Goal: Task Accomplishment & Management: Manage account settings

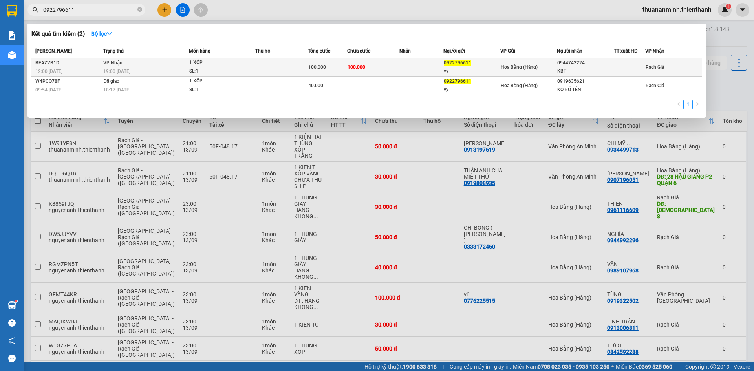
type input "0922796611"
click at [621, 69] on div at bounding box center [629, 67] width 31 height 8
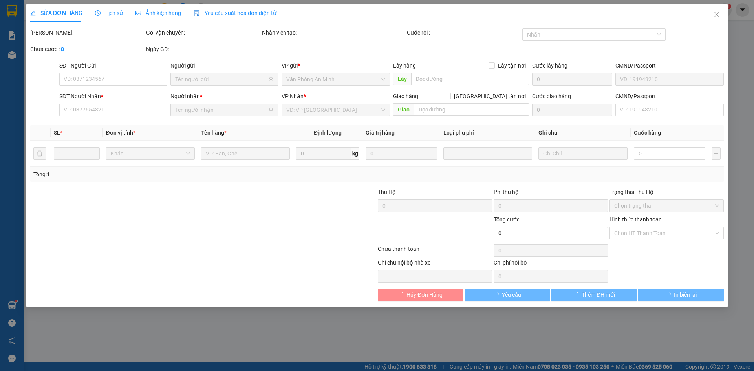
type input "0922796611"
type input "vy"
type input "0944742224"
type input "KBT"
type input "100.000"
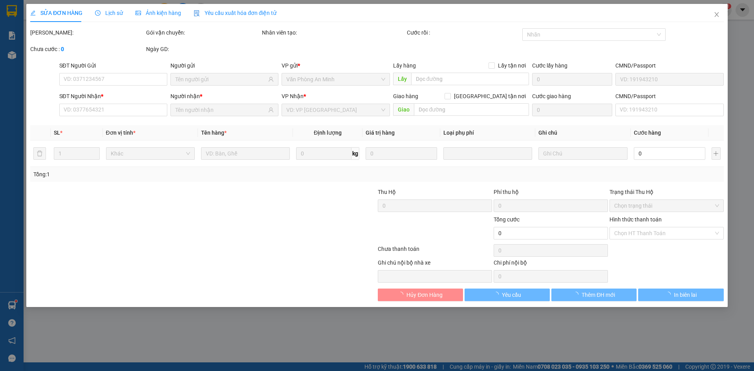
type input "100.000"
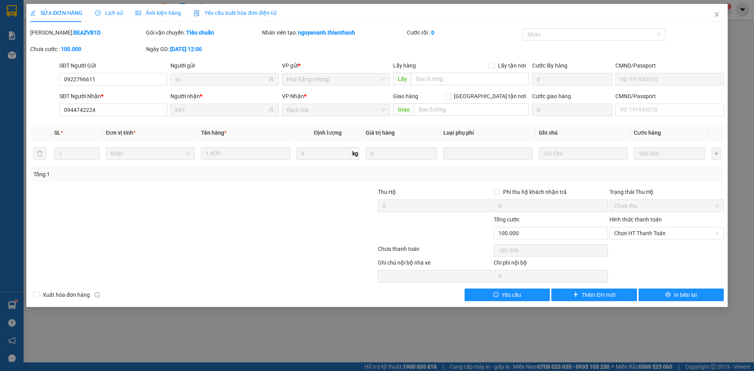
click at [508, 339] on div "SỬA ĐƠN HÀNG Lịch sử Ảnh kiện hàng Yêu cầu xuất hóa đơn điện tử Total Paid Fee …" at bounding box center [377, 185] width 754 height 371
click at [717, 18] on icon "close" at bounding box center [717, 14] width 6 height 6
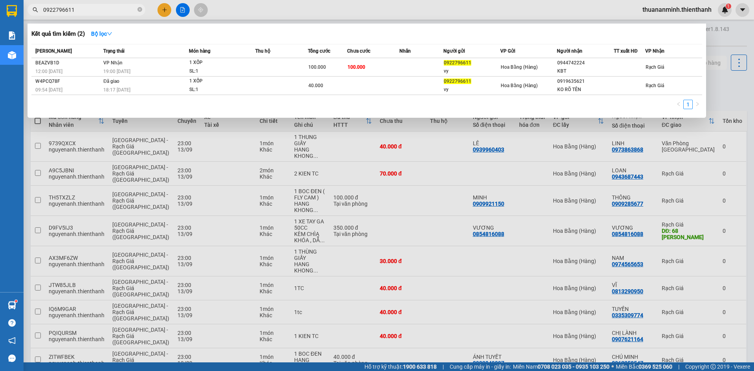
click at [109, 7] on input "0922796611" at bounding box center [89, 9] width 93 height 9
click at [140, 9] on icon "close-circle" at bounding box center [139, 9] width 5 height 5
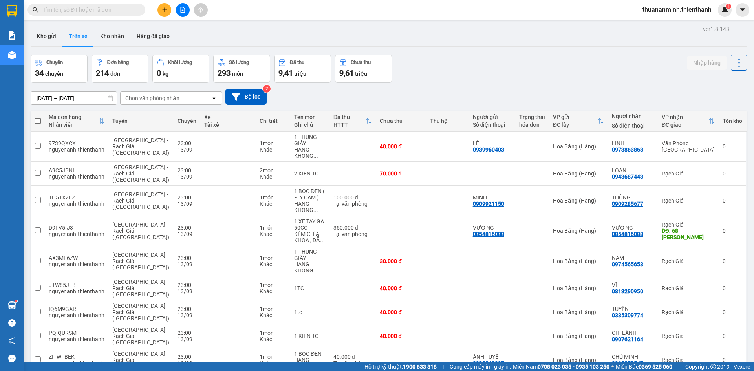
click at [124, 9] on input "text" at bounding box center [89, 9] width 93 height 9
paste input "0922796611"
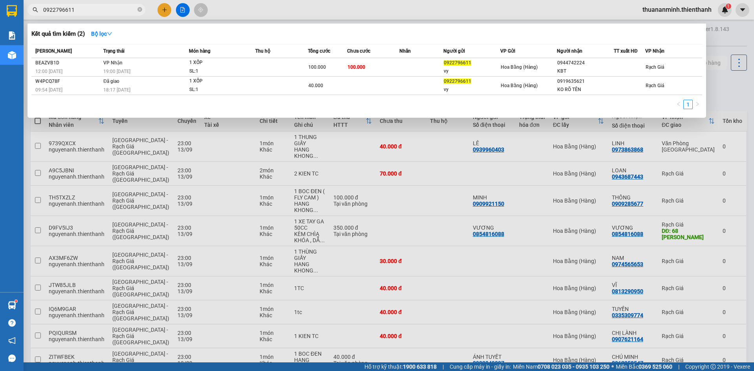
click at [117, 8] on input "0922796611" at bounding box center [89, 9] width 93 height 9
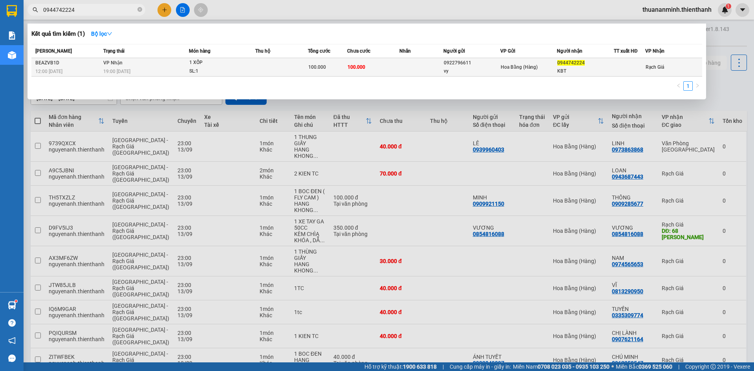
type input "0944742224"
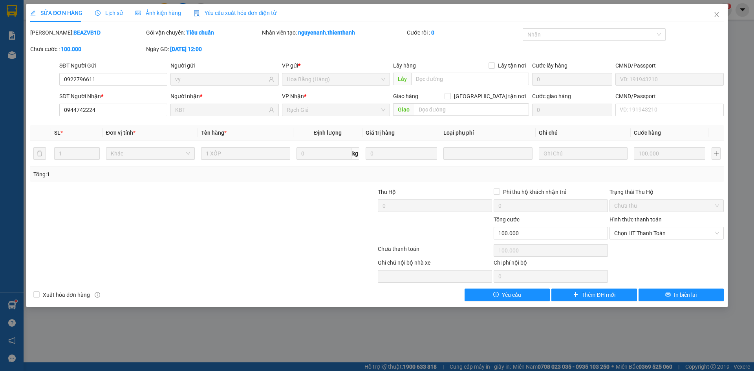
click at [256, 233] on div at bounding box center [145, 228] width 232 height 27
click at [262, 260] on div at bounding box center [304, 270] width 145 height 24
click at [716, 13] on icon "close" at bounding box center [717, 14] width 6 height 6
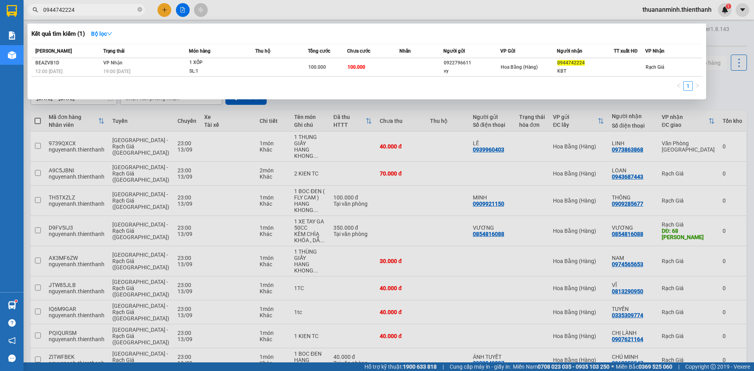
click at [113, 9] on input "0944742224" at bounding box center [89, 9] width 93 height 9
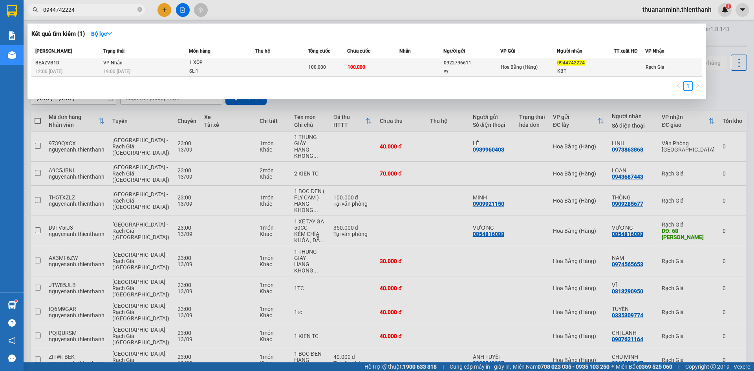
click at [291, 70] on td at bounding box center [281, 67] width 53 height 18
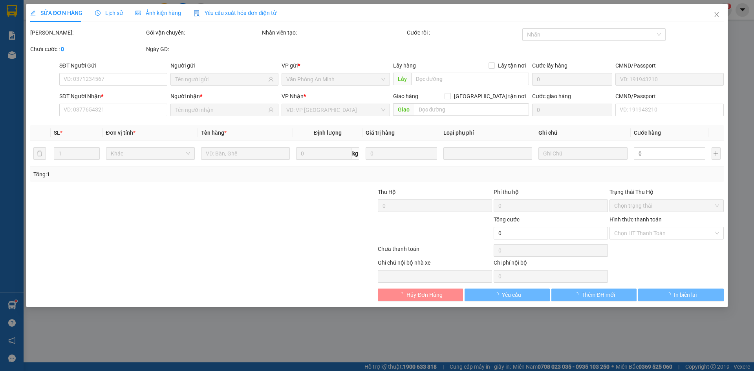
type input "0922796611"
type input "vy"
type input "0944742224"
type input "KBT"
type input "100.000"
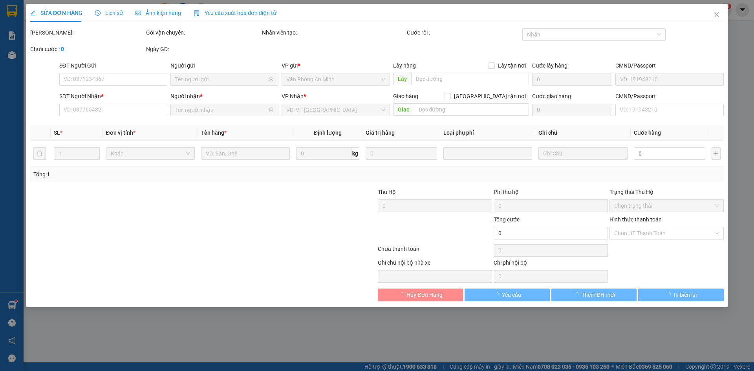
type input "100.000"
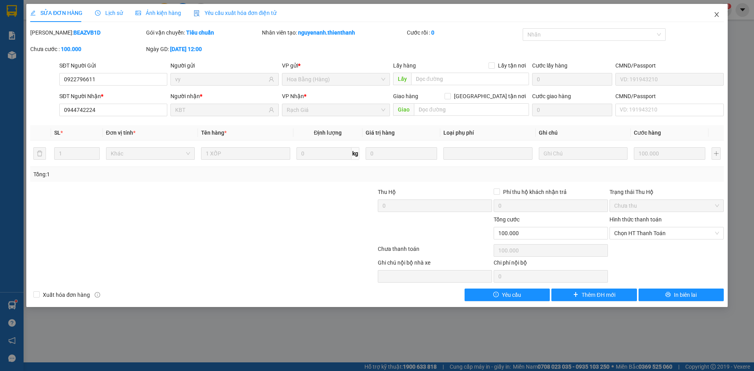
click at [714, 13] on icon "close" at bounding box center [717, 14] width 6 height 6
